Goal: Transaction & Acquisition: Purchase product/service

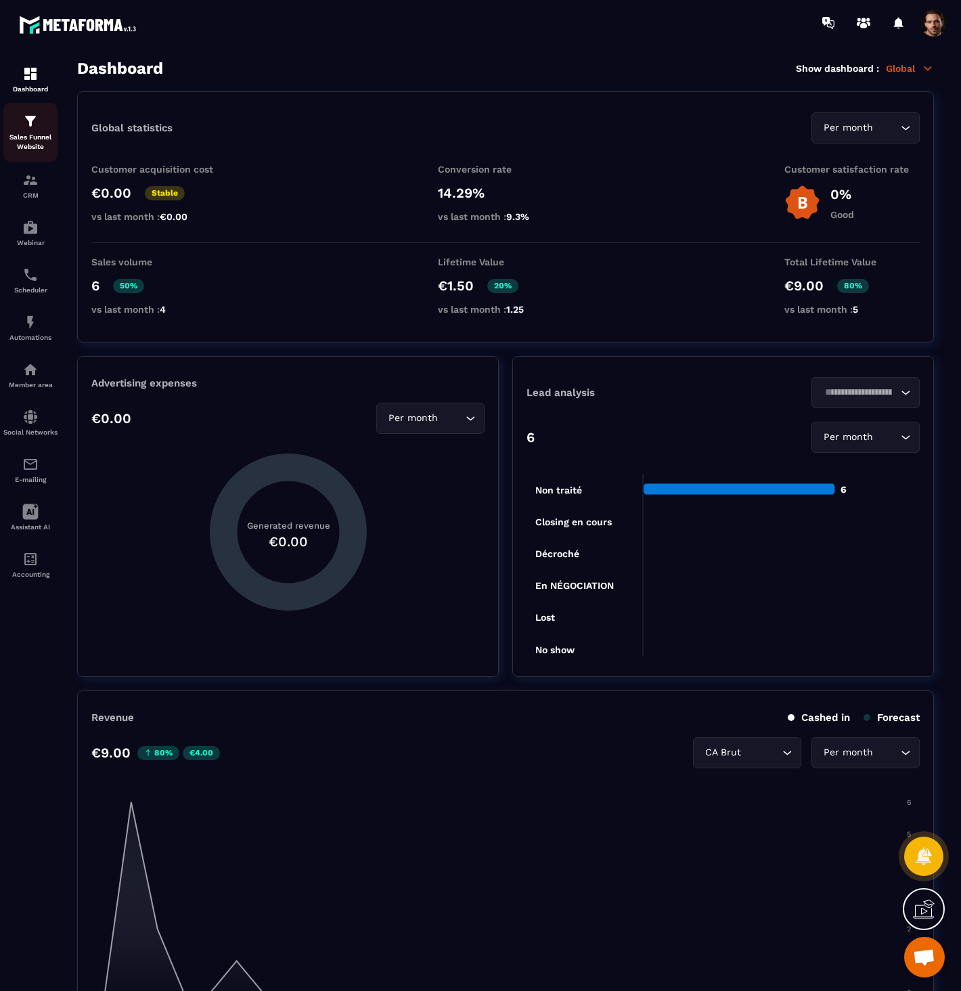
click at [20, 136] on p "Sales Funnel Website" at bounding box center [30, 142] width 54 height 19
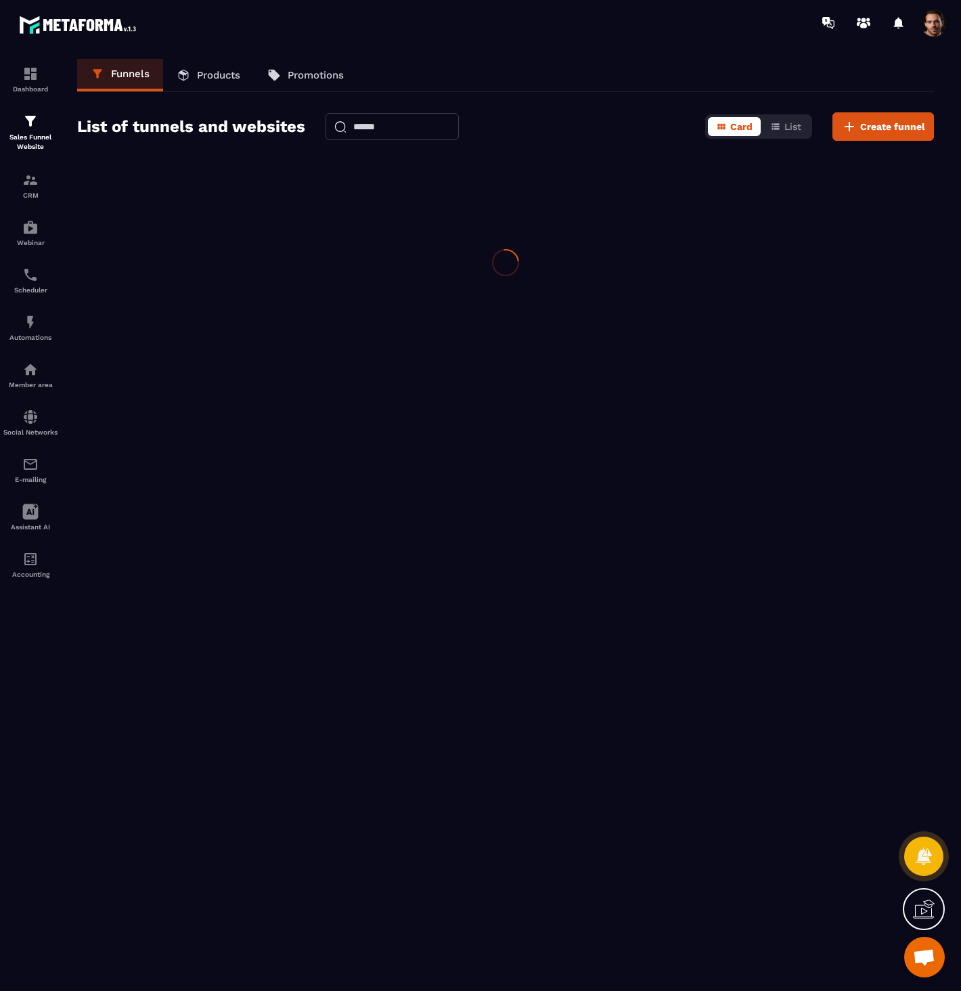
click at [17, 136] on p "Sales Funnel Website" at bounding box center [30, 142] width 54 height 19
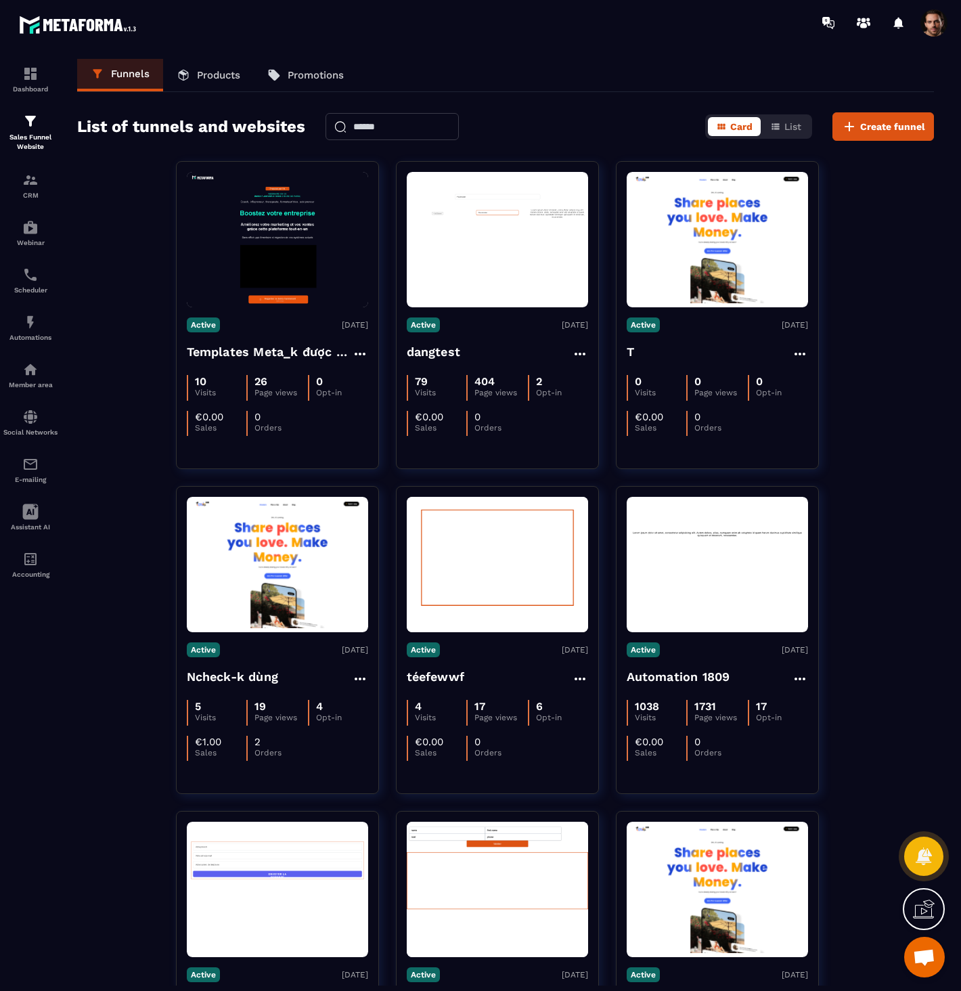
click at [225, 72] on p "Products" at bounding box center [218, 75] width 43 height 12
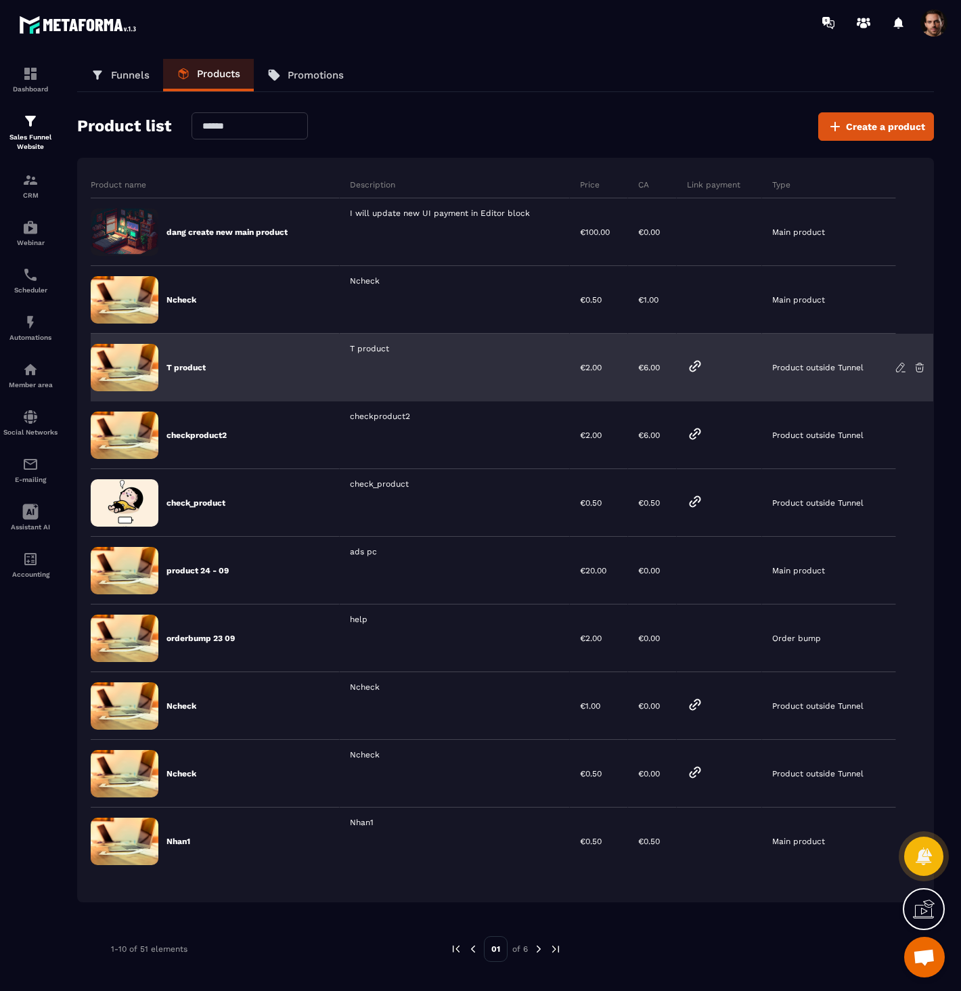
click at [691, 367] on icon at bounding box center [695, 366] width 16 height 16
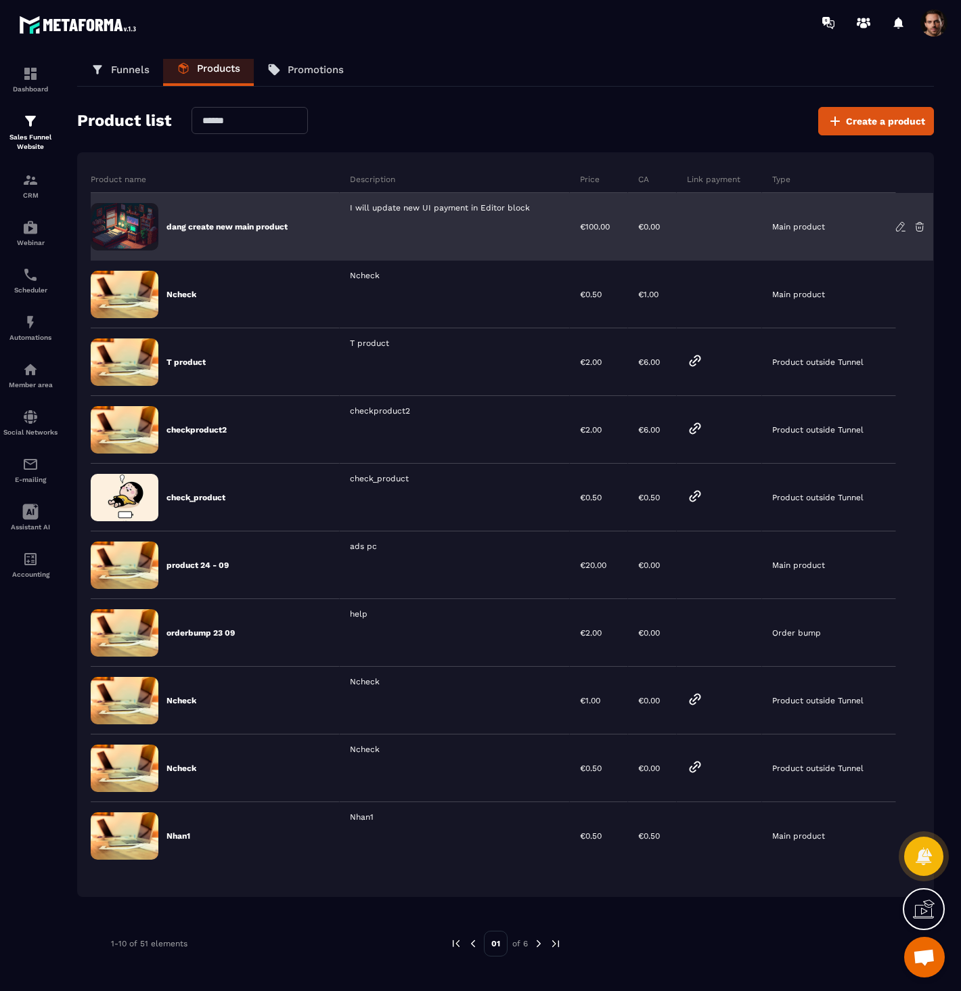
scroll to position [9, 0]
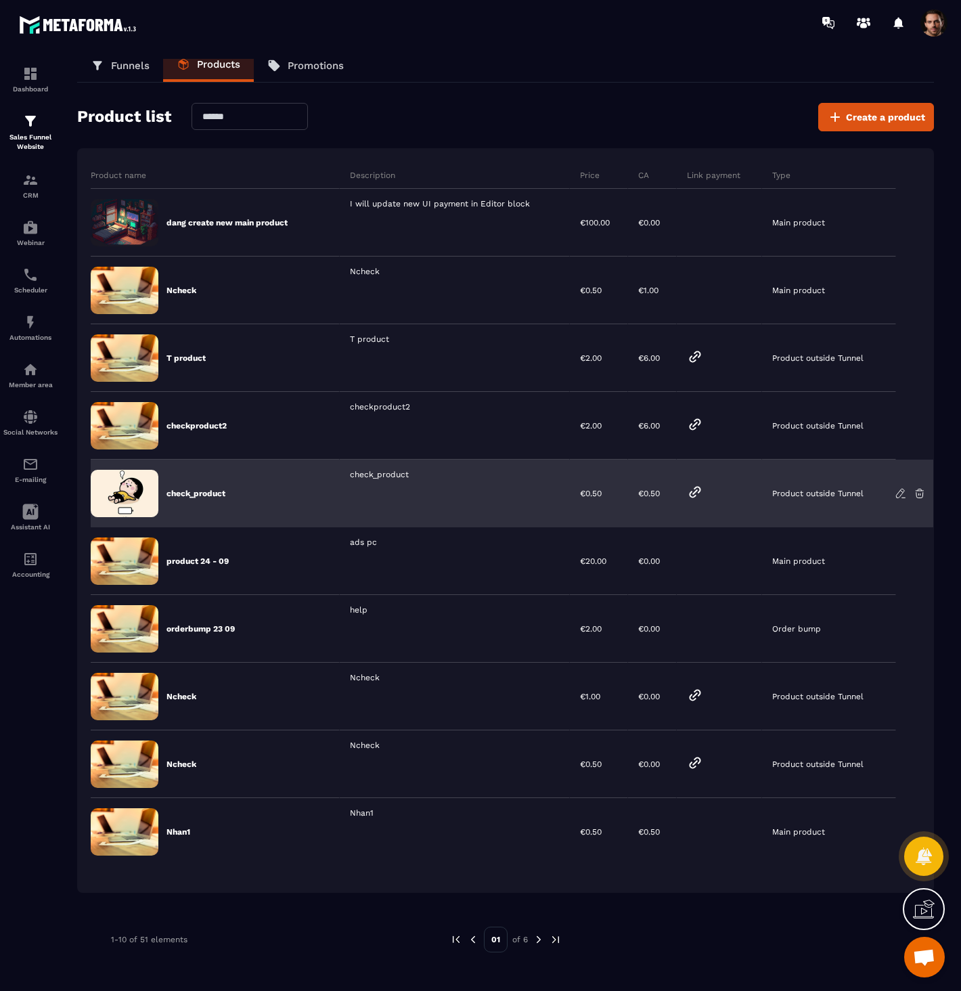
click at [688, 501] on link at bounding box center [695, 493] width 16 height 18
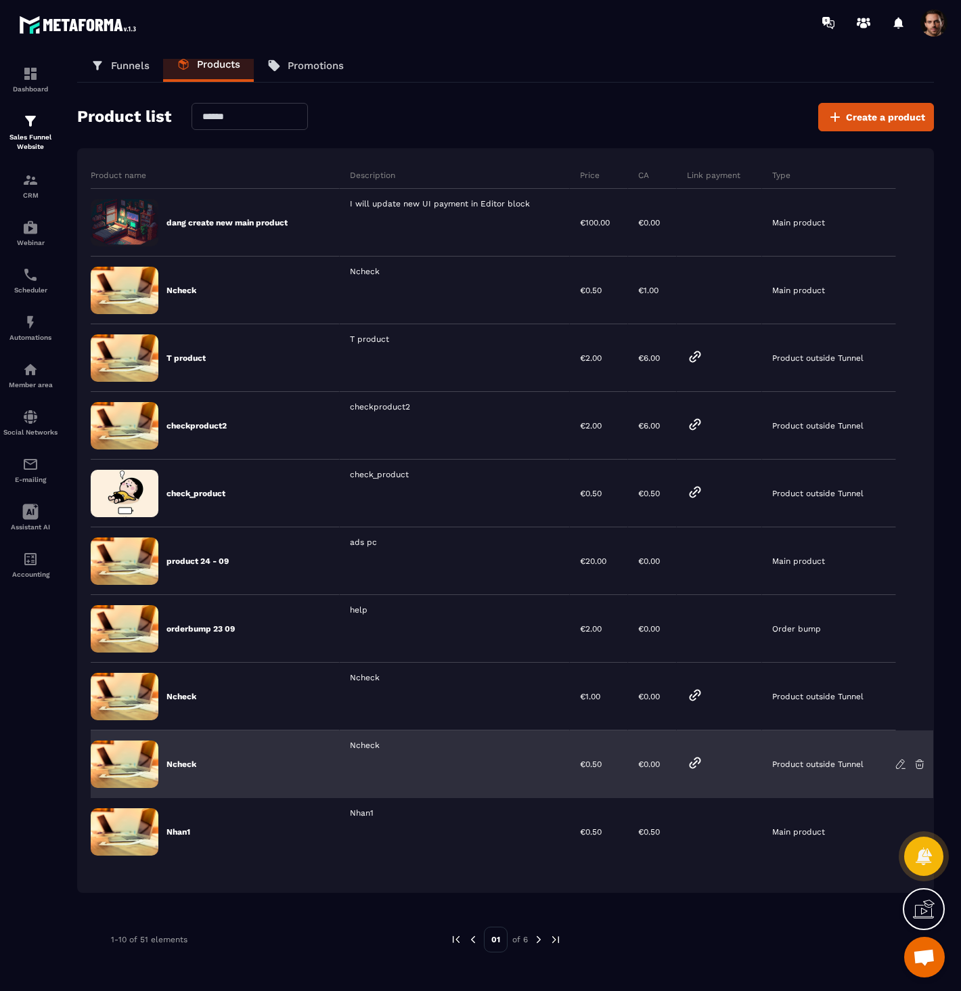
click at [688, 767] on icon at bounding box center [695, 763] width 16 height 16
